Goal: Task Accomplishment & Management: Use online tool/utility

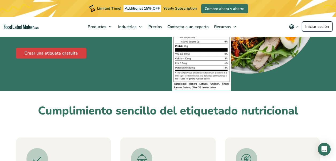
click at [314, 28] on link "Iniciar sesión" at bounding box center [317, 26] width 30 height 10
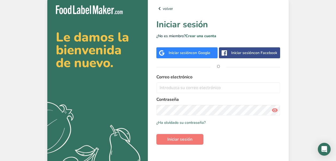
click at [193, 51] on span "con Google" at bounding box center [201, 52] width 20 height 5
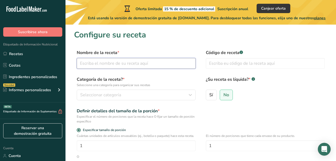
click at [131, 61] on input "text" at bounding box center [136, 63] width 119 height 11
type input "Mixer Energy"
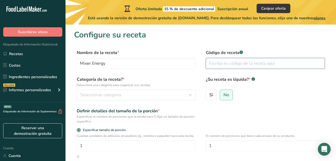
click at [229, 60] on input "text" at bounding box center [265, 63] width 119 height 11
type input "13247770912"
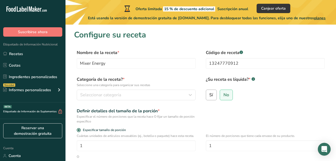
click at [212, 96] on span "Sí" at bounding box center [211, 94] width 4 height 5
click at [209, 96] on input "Sí" at bounding box center [207, 94] width 3 height 3
radio input "true"
radio input "false"
select select "22"
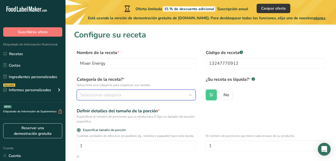
click at [142, 91] on button "Seleccionar categoría" at bounding box center [136, 94] width 119 height 11
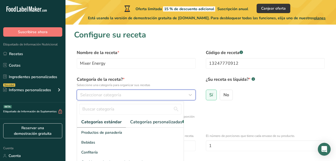
click at [167, 91] on button "Seleccionar categoría" at bounding box center [136, 94] width 119 height 11
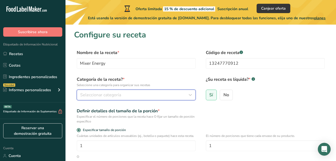
click at [189, 93] on icon "button" at bounding box center [190, 95] width 6 height 10
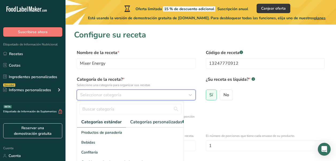
click at [170, 95] on div "Seleccionar categoría" at bounding box center [134, 95] width 109 height 6
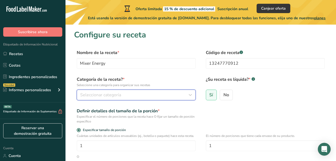
click at [170, 95] on div "Seleccionar categoría" at bounding box center [134, 95] width 109 height 6
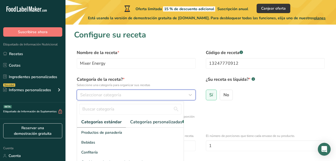
click at [170, 95] on div "Seleccionar categoría" at bounding box center [134, 95] width 109 height 6
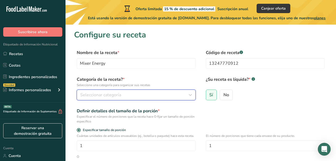
click at [179, 93] on div "Seleccionar categoría" at bounding box center [134, 95] width 109 height 6
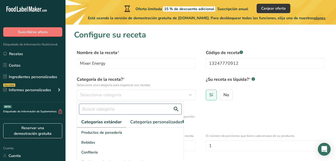
click at [154, 108] on input "text" at bounding box center [130, 109] width 102 height 11
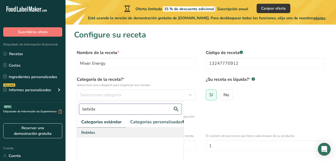
type input "bebida"
click at [127, 137] on div "Bebidas" at bounding box center [130, 132] width 107 height 10
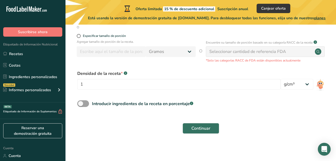
scroll to position [136, 0]
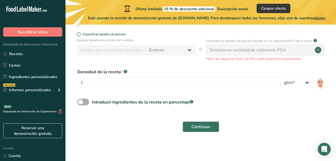
click at [81, 100] on span at bounding box center [83, 102] width 12 height 7
click at [81, 100] on input "Introducir ingredientes de la receta en porcentaje .a-a{fill:#347362;}.b-a{fill…" at bounding box center [78, 101] width 3 height 3
checkbox input "true"
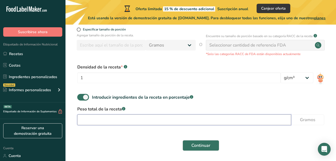
click at [145, 125] on input "number" at bounding box center [184, 119] width 214 height 11
type input "123"
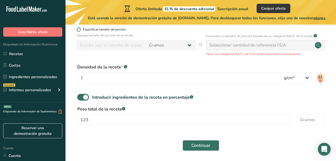
click at [78, 32] on span at bounding box center [79, 30] width 4 height 4
click at [78, 31] on input "Especificar tamaño de porción" at bounding box center [78, 29] width 3 height 3
radio input "true"
radio input "false"
click at [78, 32] on span at bounding box center [79, 30] width 4 height 4
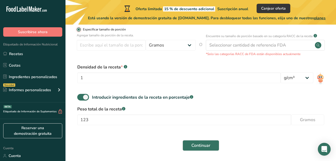
click at [78, 31] on input "Especificar tamaño de porción" at bounding box center [78, 29] width 3 height 3
click at [160, 48] on select "Gramos kg Mg Mcg libras Onza litro Ml onza líquida cucharada cucharadita taza C…" at bounding box center [171, 45] width 50 height 11
select select "17"
click at [146, 45] on select "Gramos kg Mg Mcg libras Onza litro Ml onza líquida cucharada cucharadita taza C…" at bounding box center [171, 45] width 50 height 11
click at [84, 49] on input "number" at bounding box center [111, 45] width 69 height 11
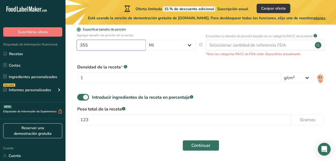
type input "355"
click at [182, 140] on button "Continuar" at bounding box center [200, 145] width 37 height 11
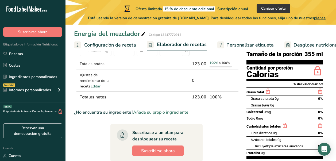
scroll to position [47, 0]
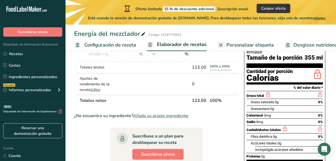
click at [246, 43] on span "Personalizar etiqueta" at bounding box center [249, 44] width 47 height 7
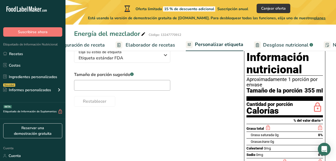
scroll to position [0, 135]
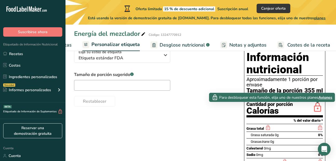
click at [316, 107] on icon at bounding box center [317, 107] width 11 height 13
